Goal: Information Seeking & Learning: Understand process/instructions

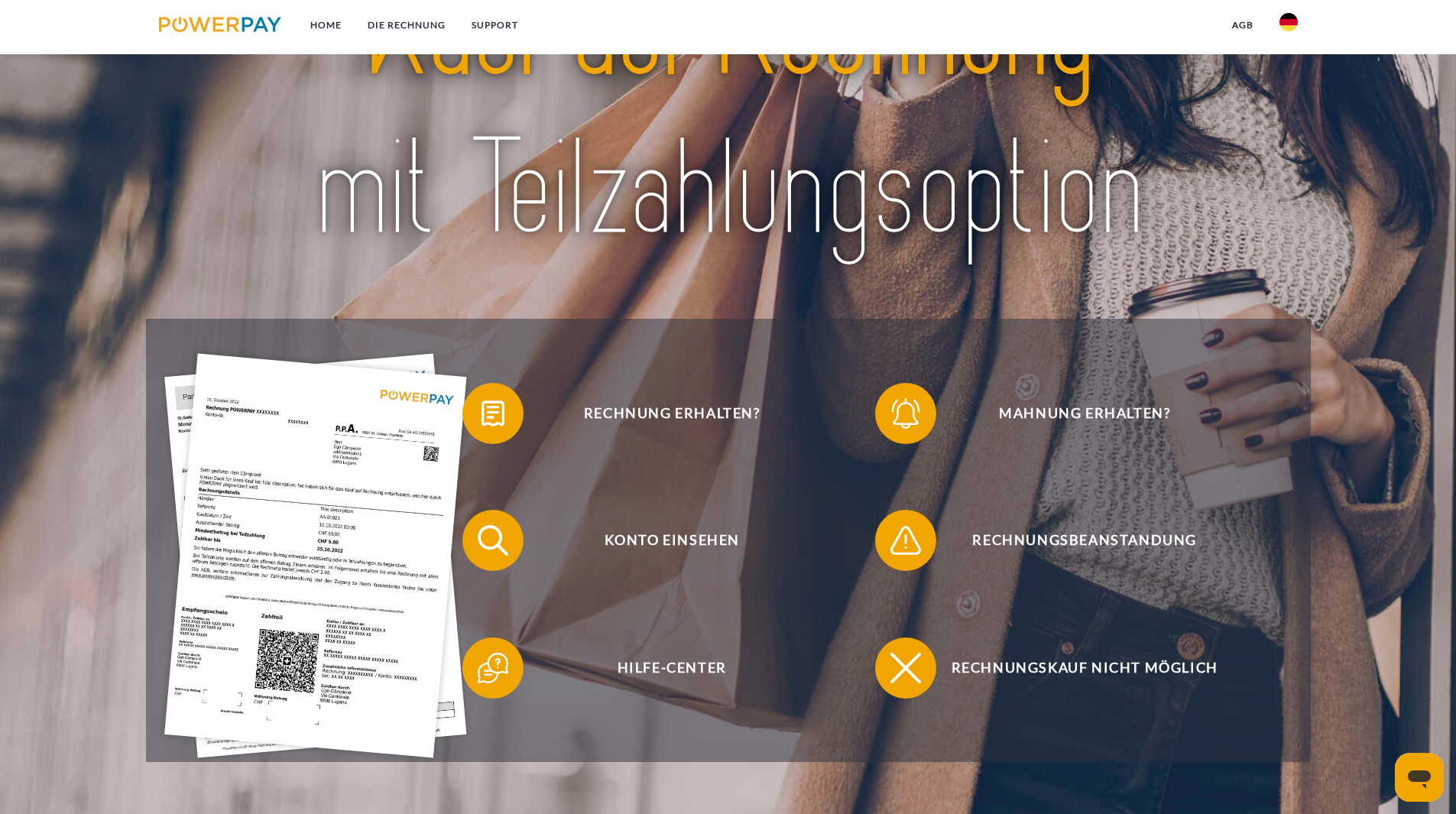
scroll to position [382, 0]
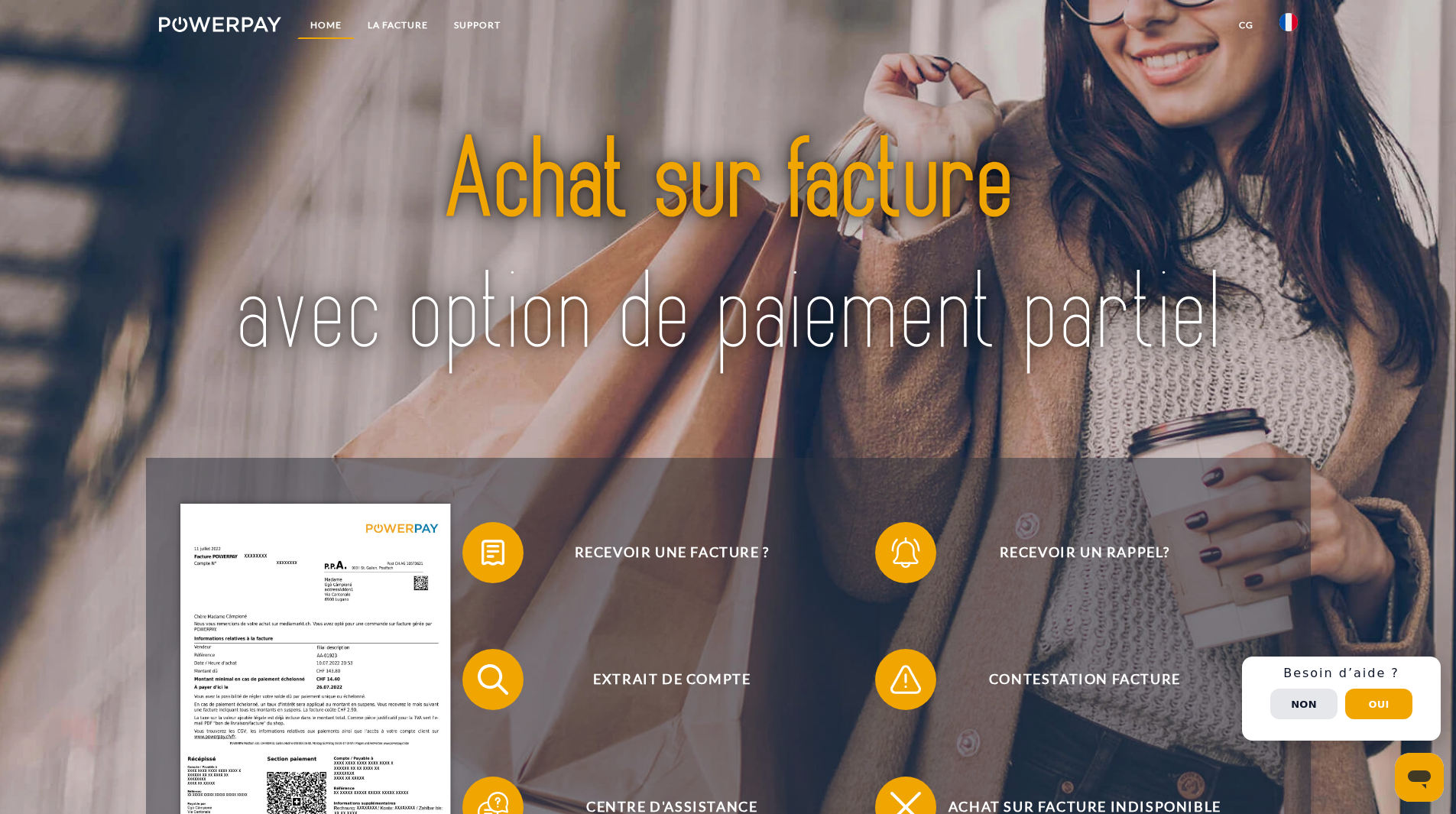
click at [327, 23] on link "Home" at bounding box center [325, 25] width 57 height 27
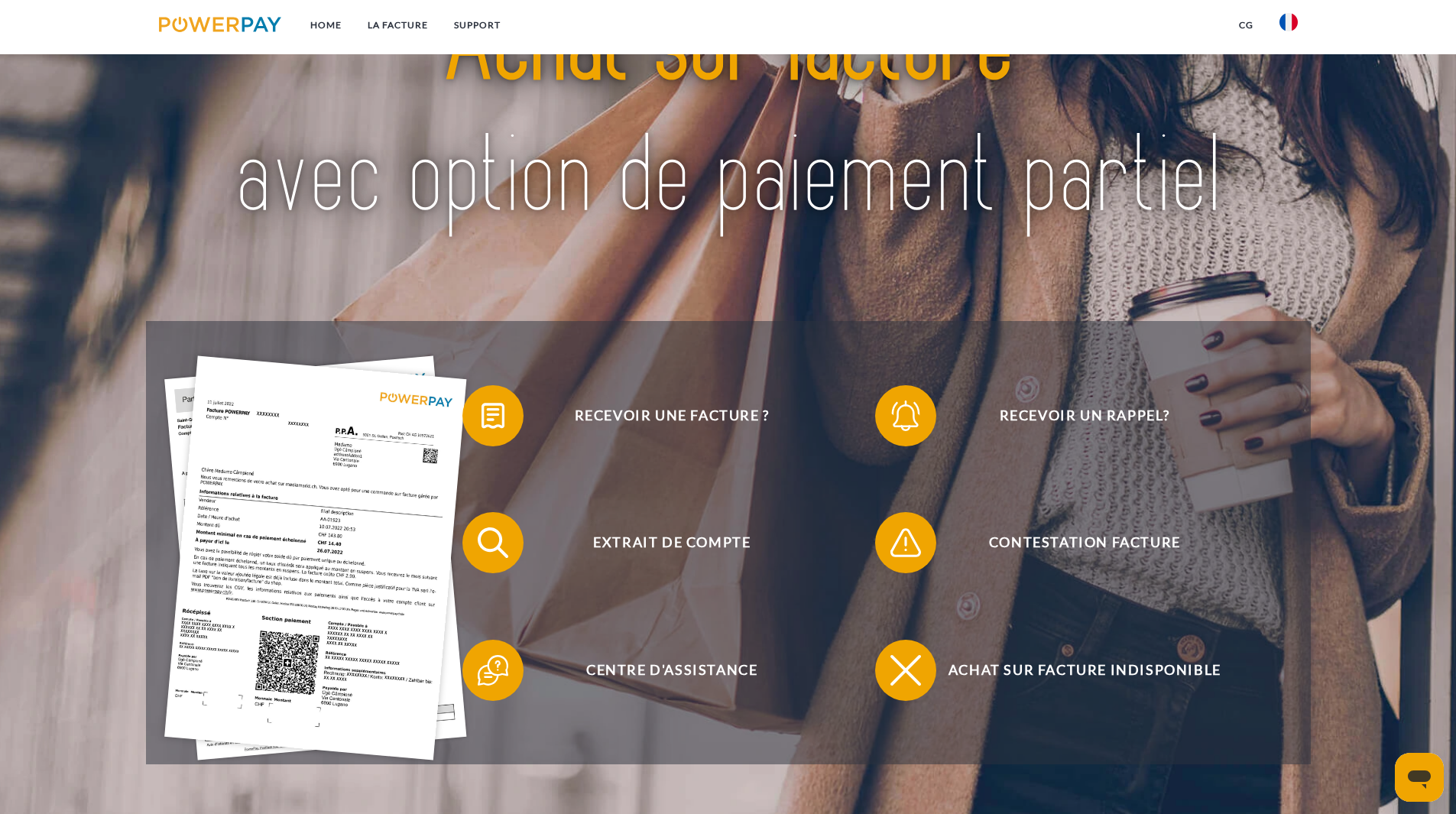
scroll to position [152, 0]
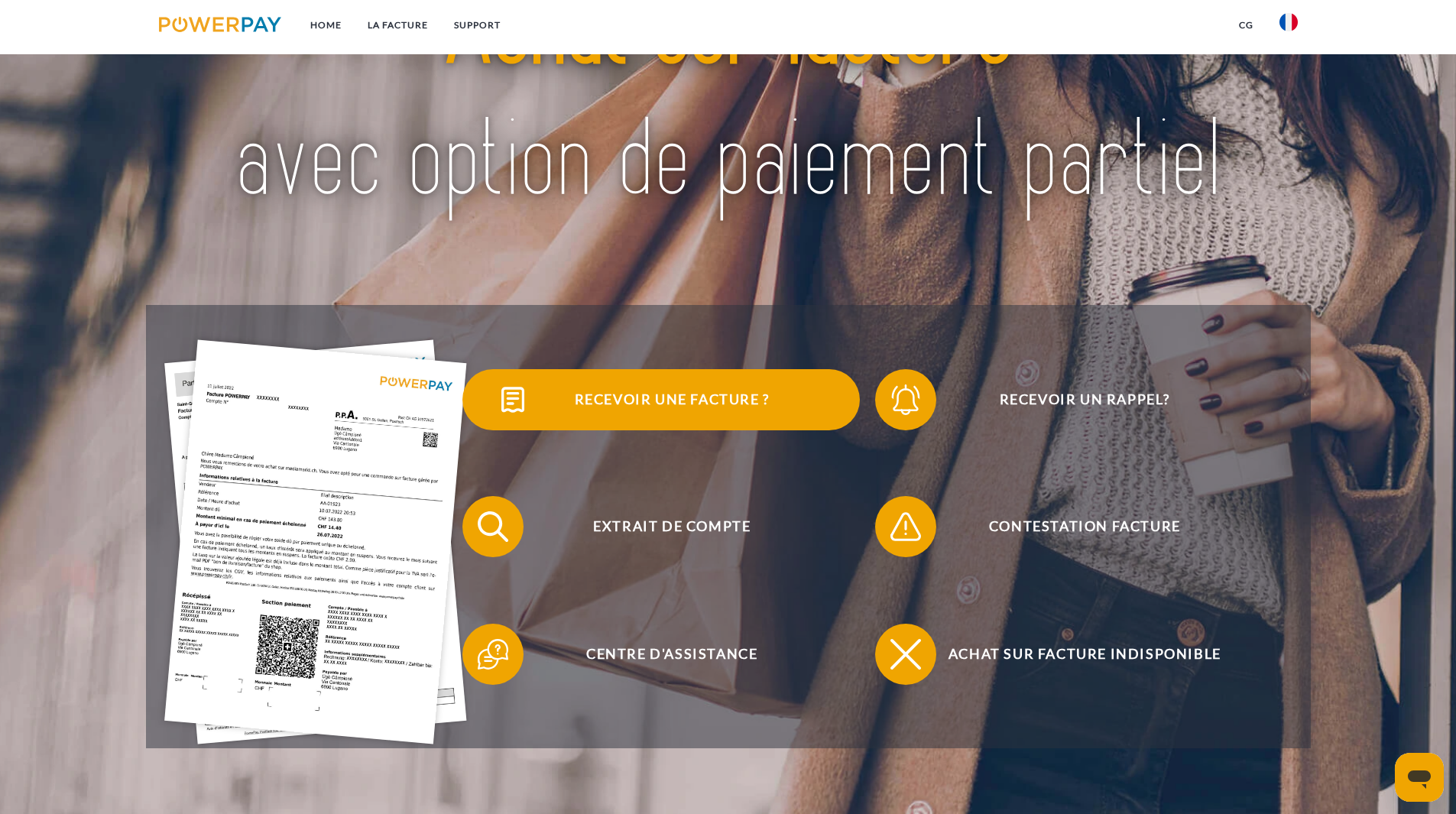
click at [692, 422] on span "Recevoir une facture ?" at bounding box center [672, 399] width 374 height 61
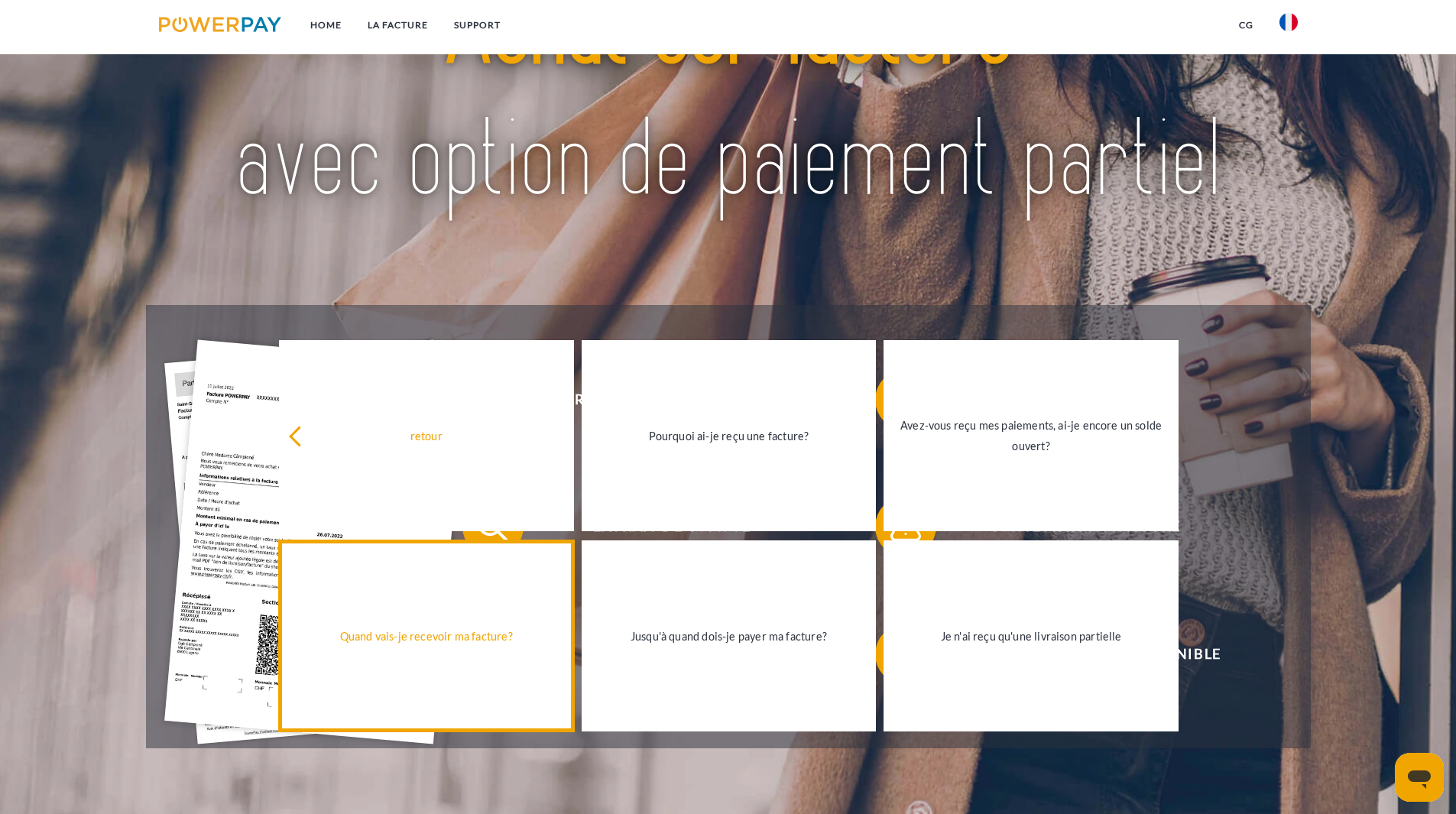
click at [487, 653] on link "Quand vais-je recevoir ma facture?" at bounding box center [427, 635] width 295 height 191
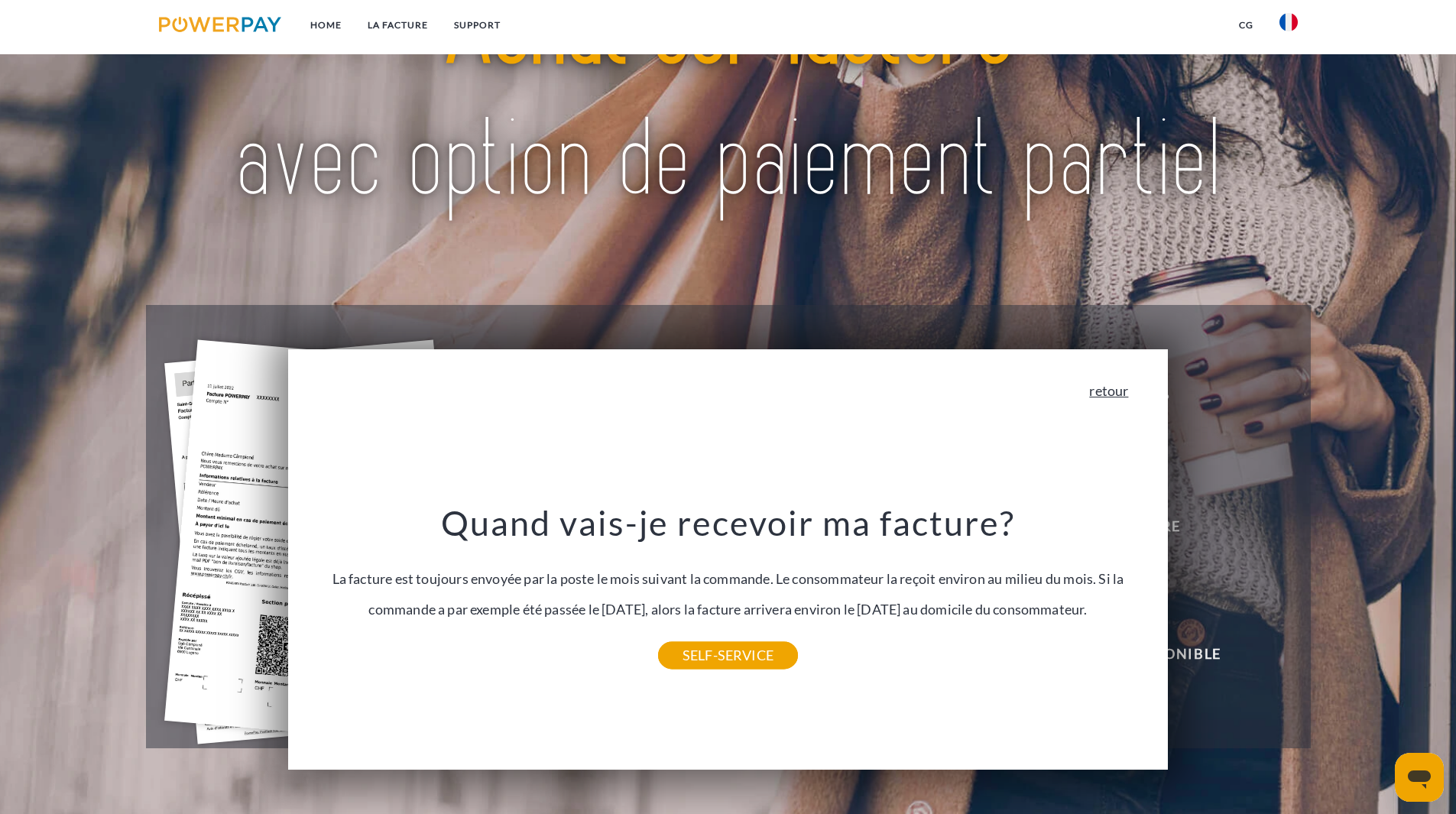
click at [1123, 389] on link "retour" at bounding box center [1108, 390] width 39 height 14
